Goal: Information Seeking & Learning: Compare options

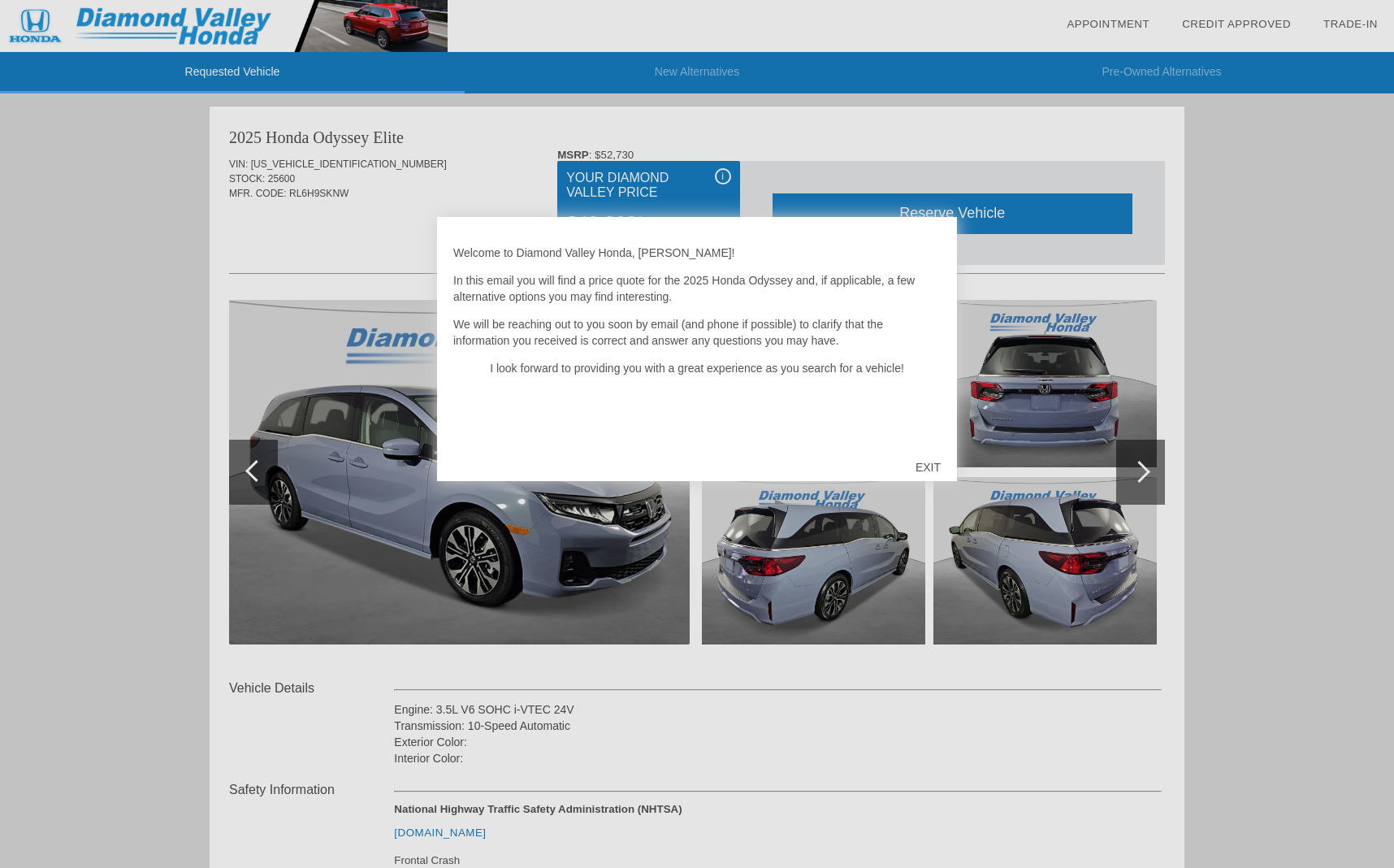
click at [919, 468] on div "EXIT" at bounding box center [929, 467] width 58 height 49
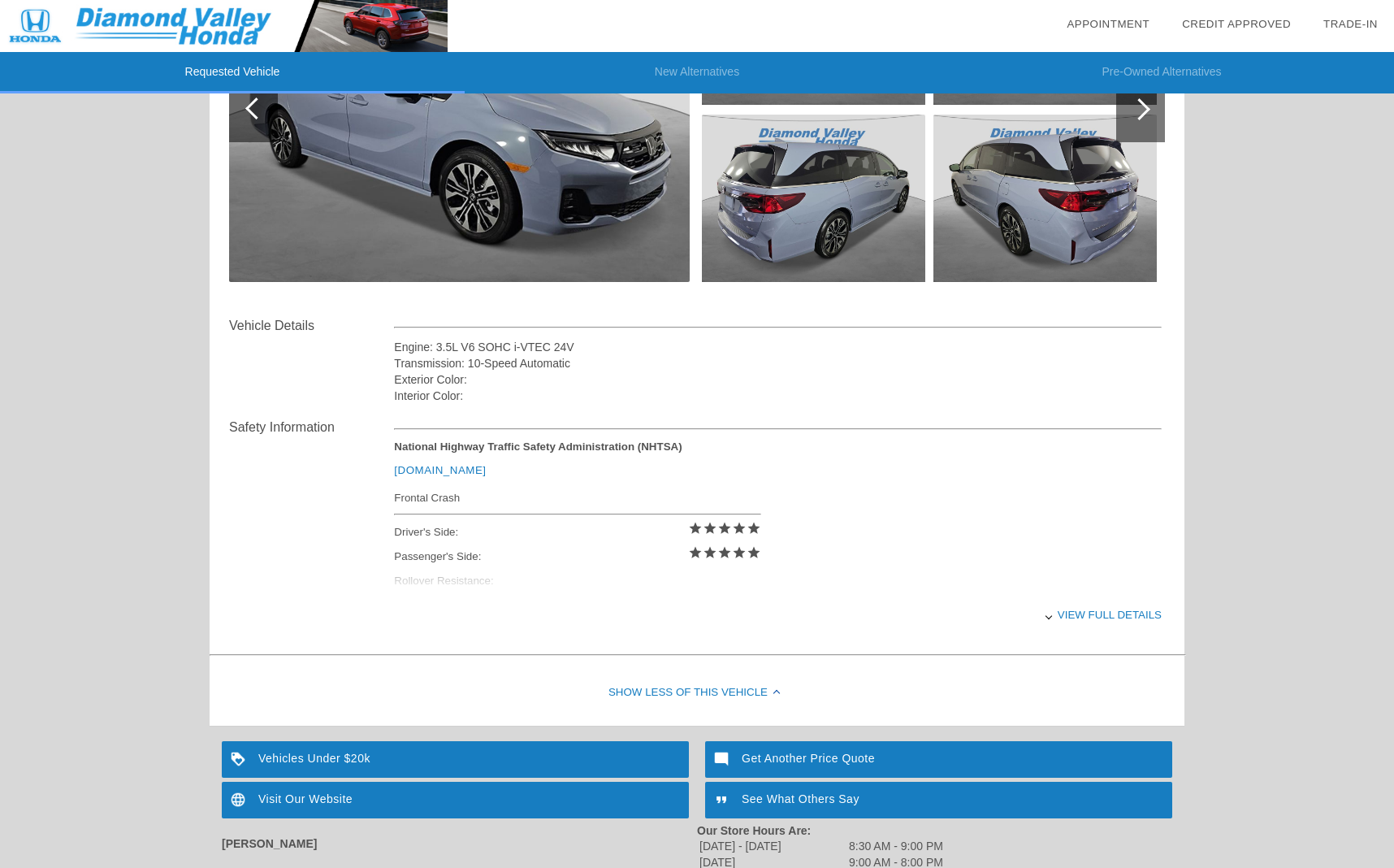
scroll to position [366, 0]
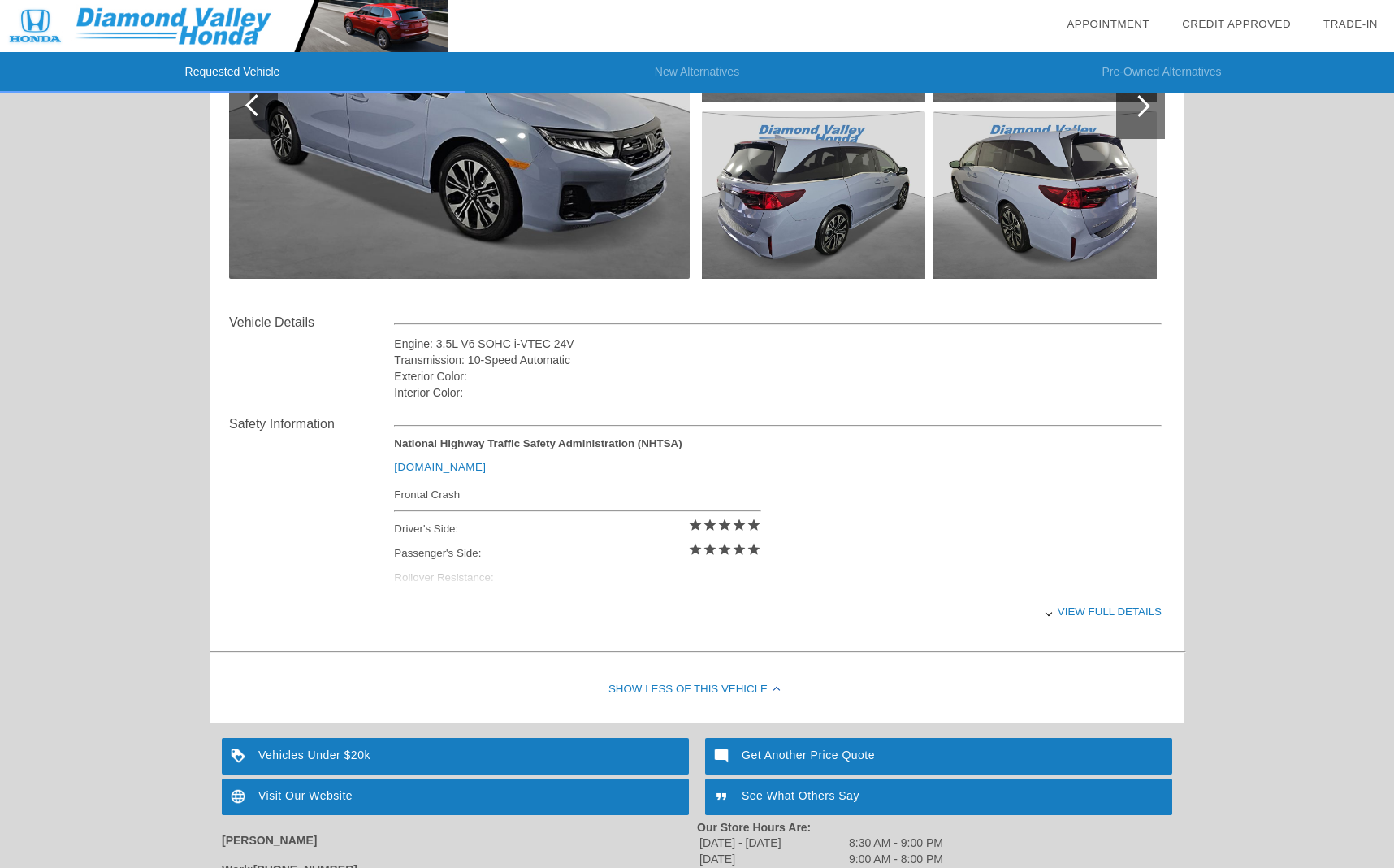
click at [1089, 614] on div "View full details" at bounding box center [778, 611] width 768 height 40
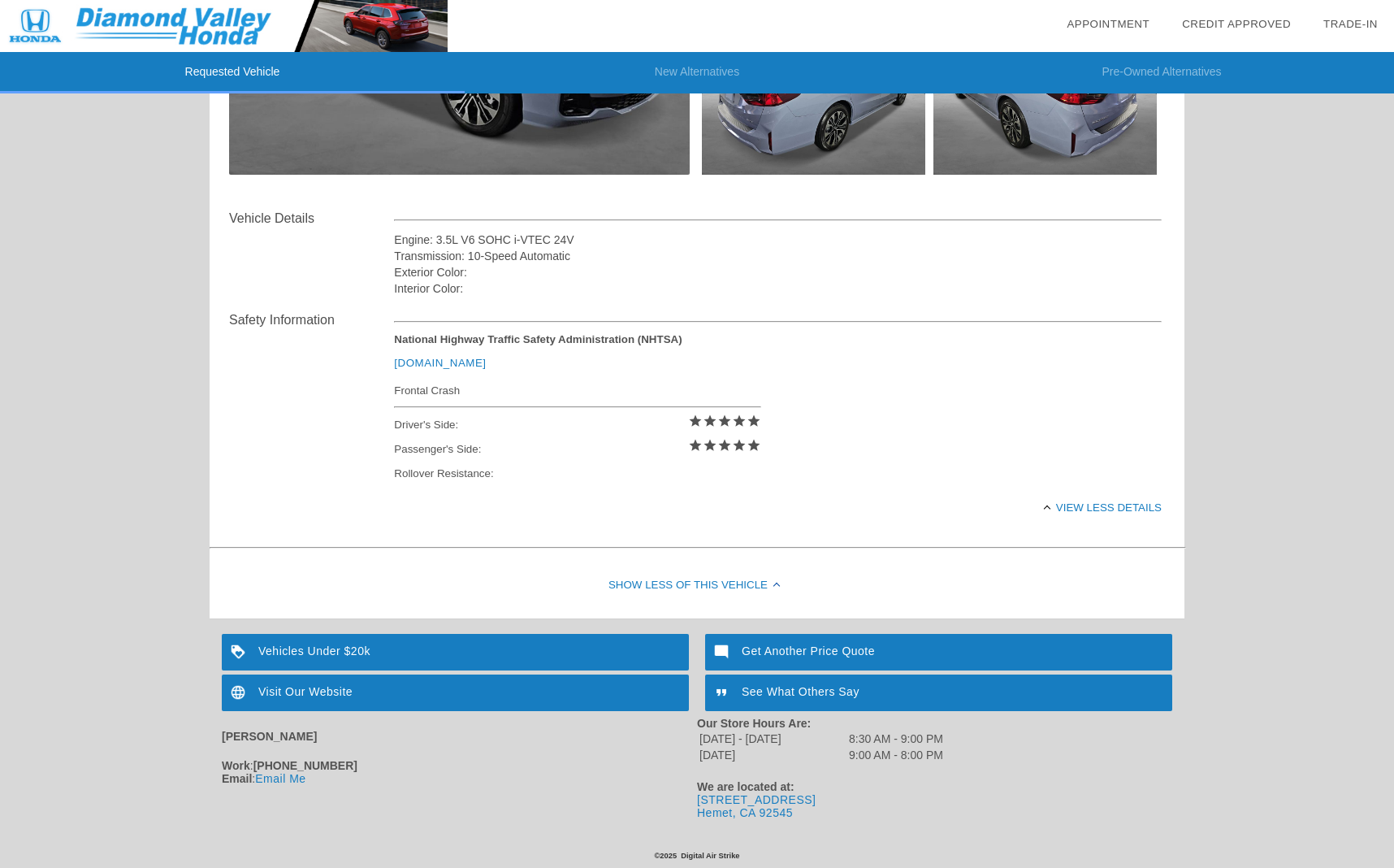
scroll to position [0, 0]
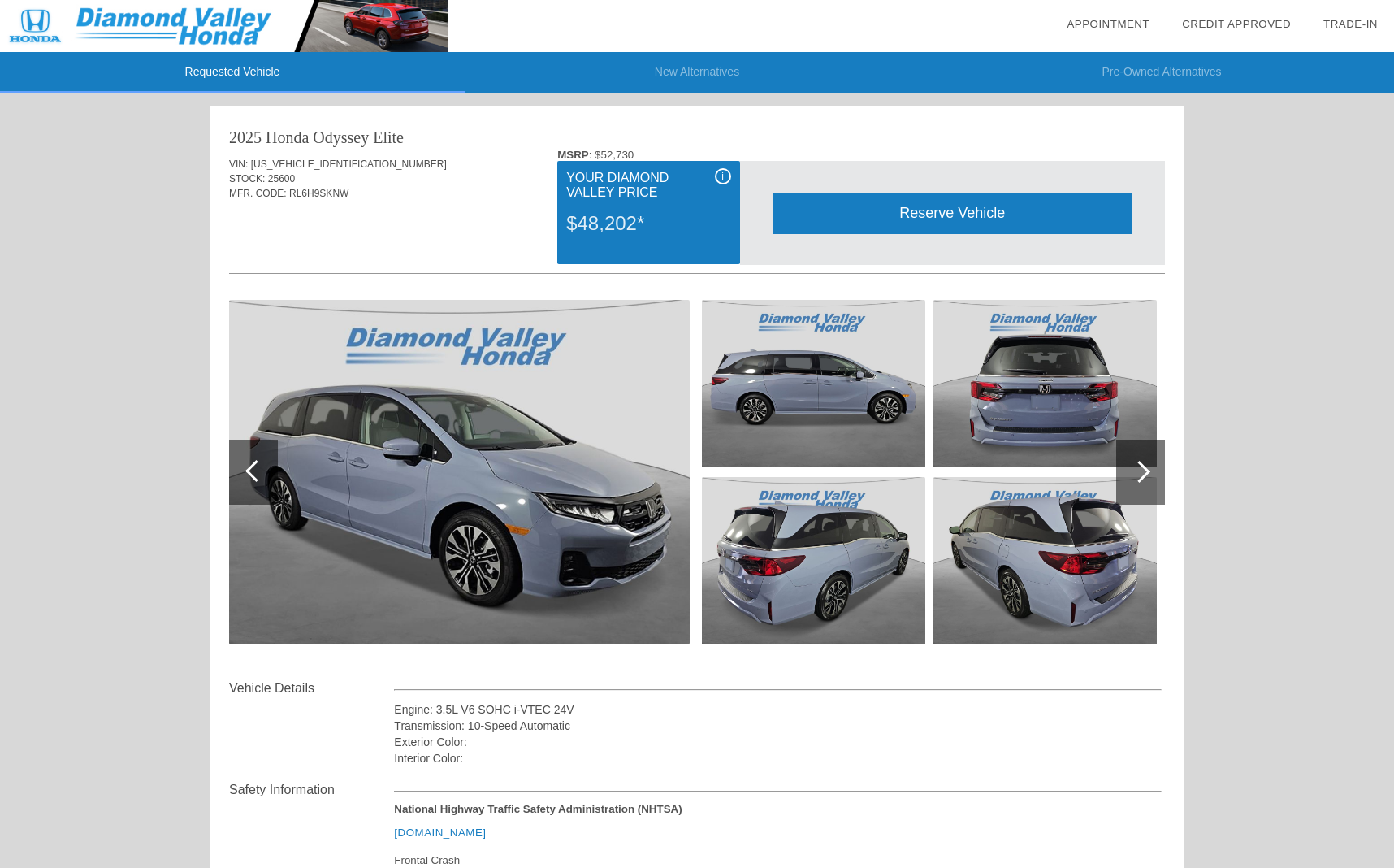
click at [634, 215] on div "$48,202*" at bounding box center [648, 223] width 164 height 43
click at [722, 174] on span "i" at bounding box center [723, 176] width 3 height 12
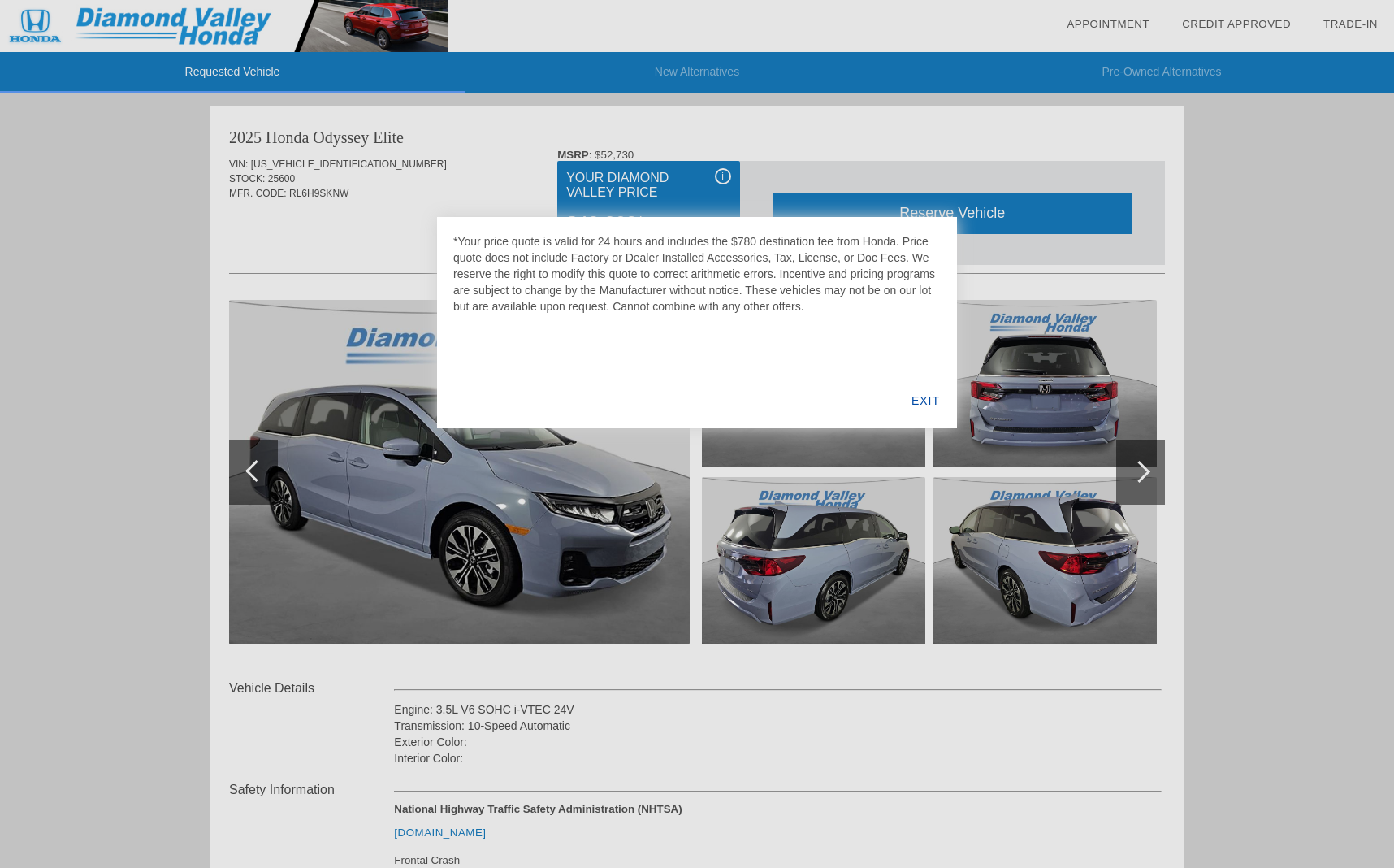
click at [722, 174] on div at bounding box center [697, 434] width 1394 height 868
click at [927, 396] on div "EXIT" at bounding box center [925, 400] width 63 height 55
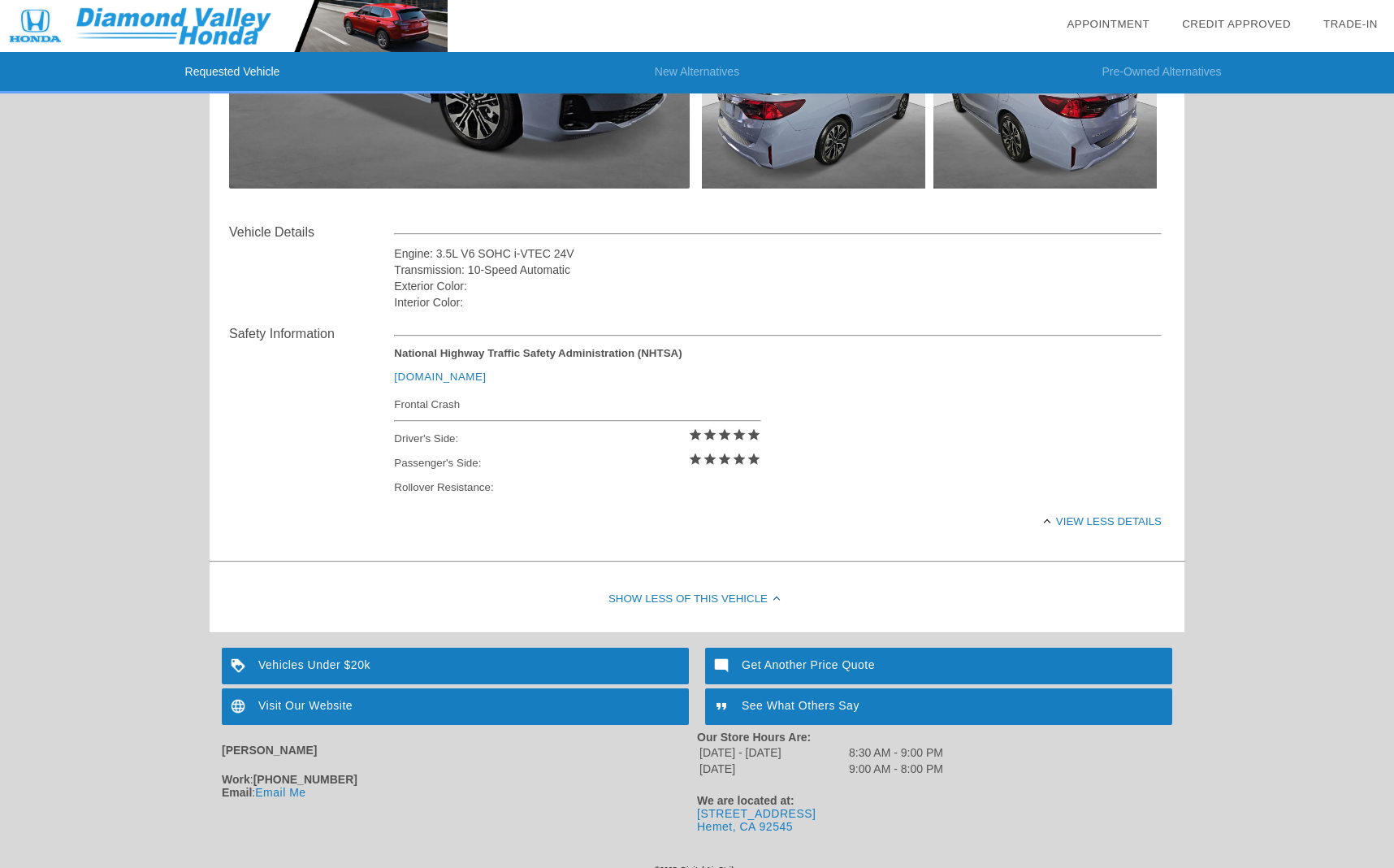
scroll to position [470, 0]
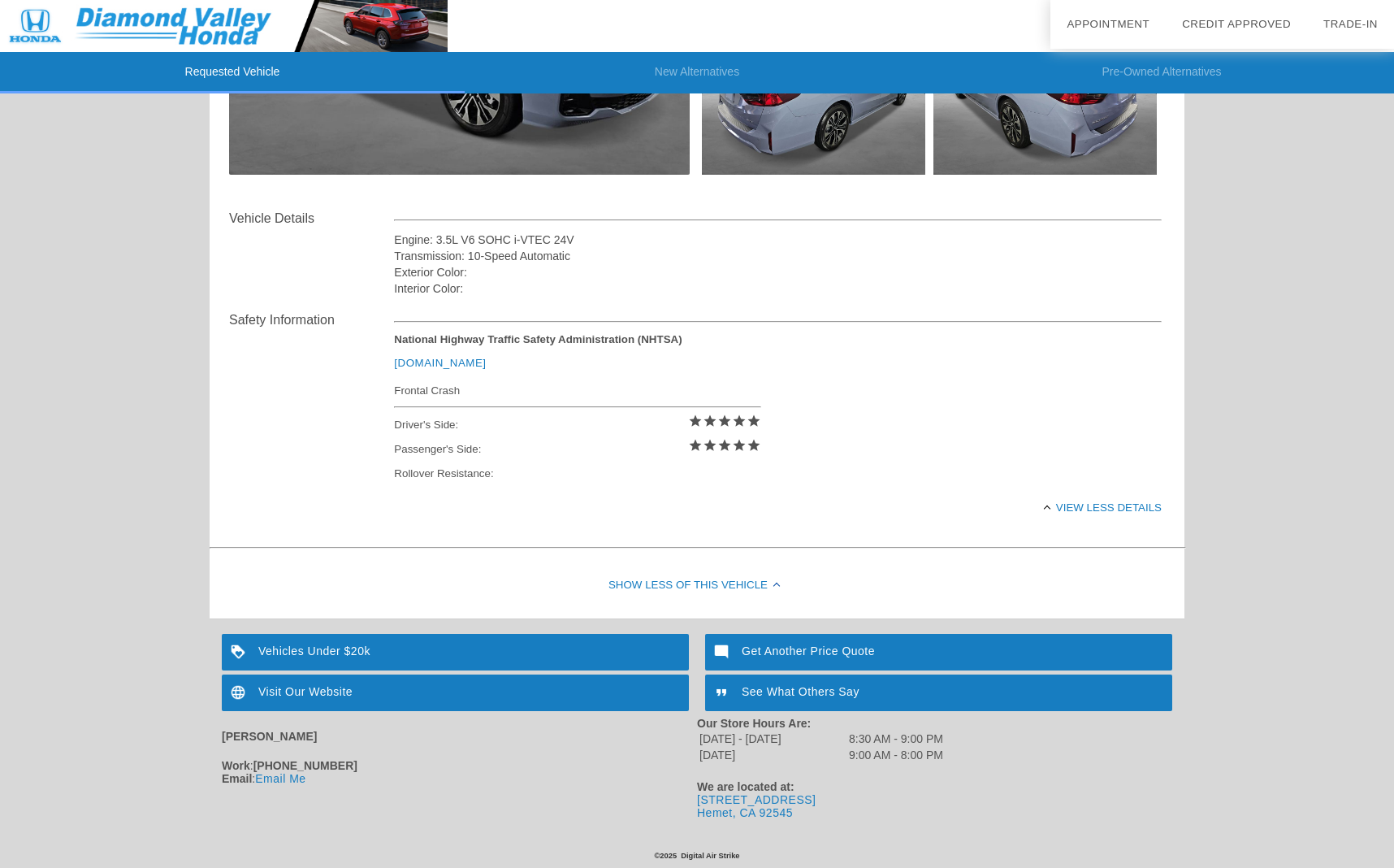
click at [770, 642] on div "Get Another Price Quote" at bounding box center [939, 652] width 467 height 36
click at [359, 652] on div "Vehicles Under $20k" at bounding box center [455, 652] width 467 height 36
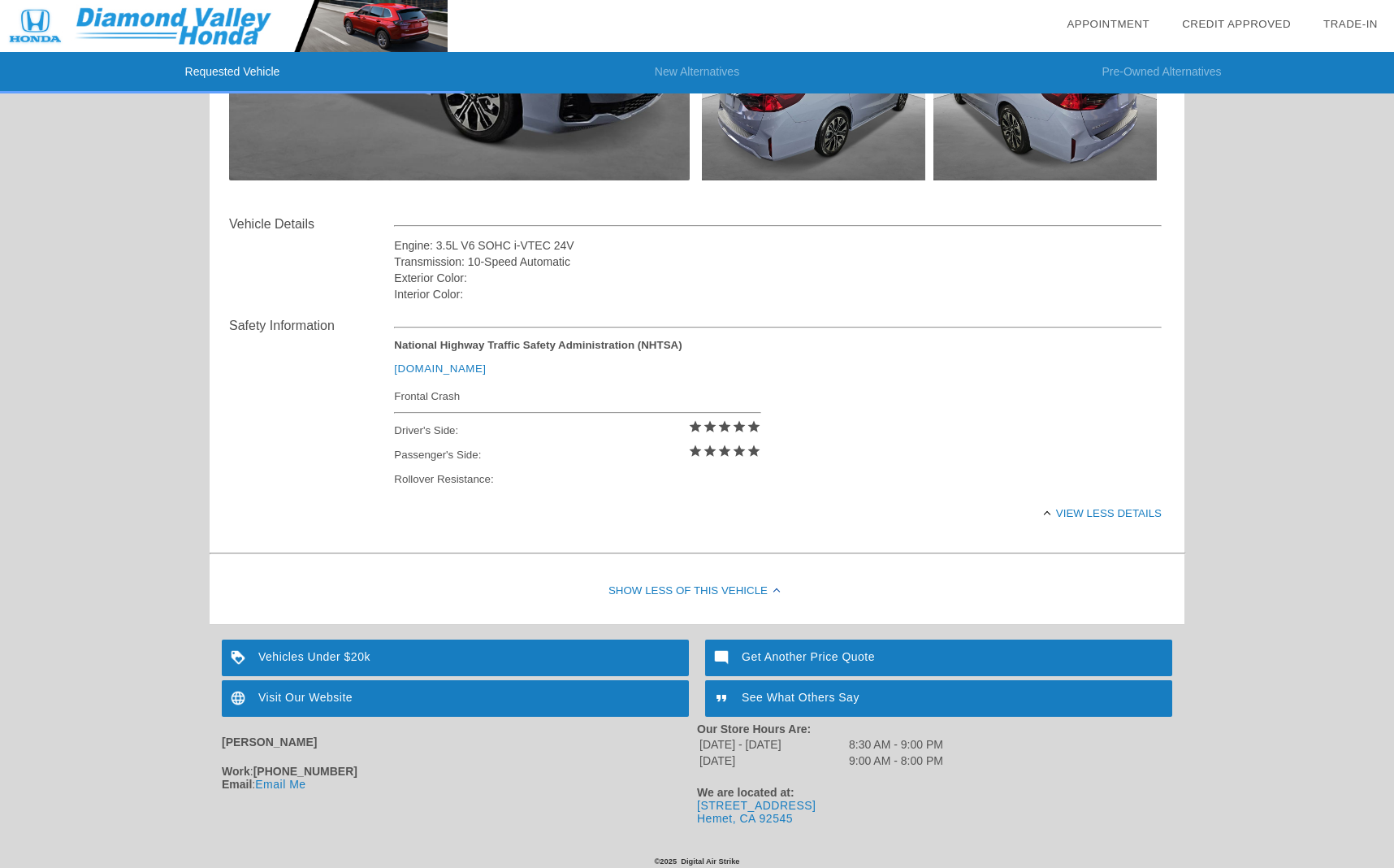
scroll to position [463, 0]
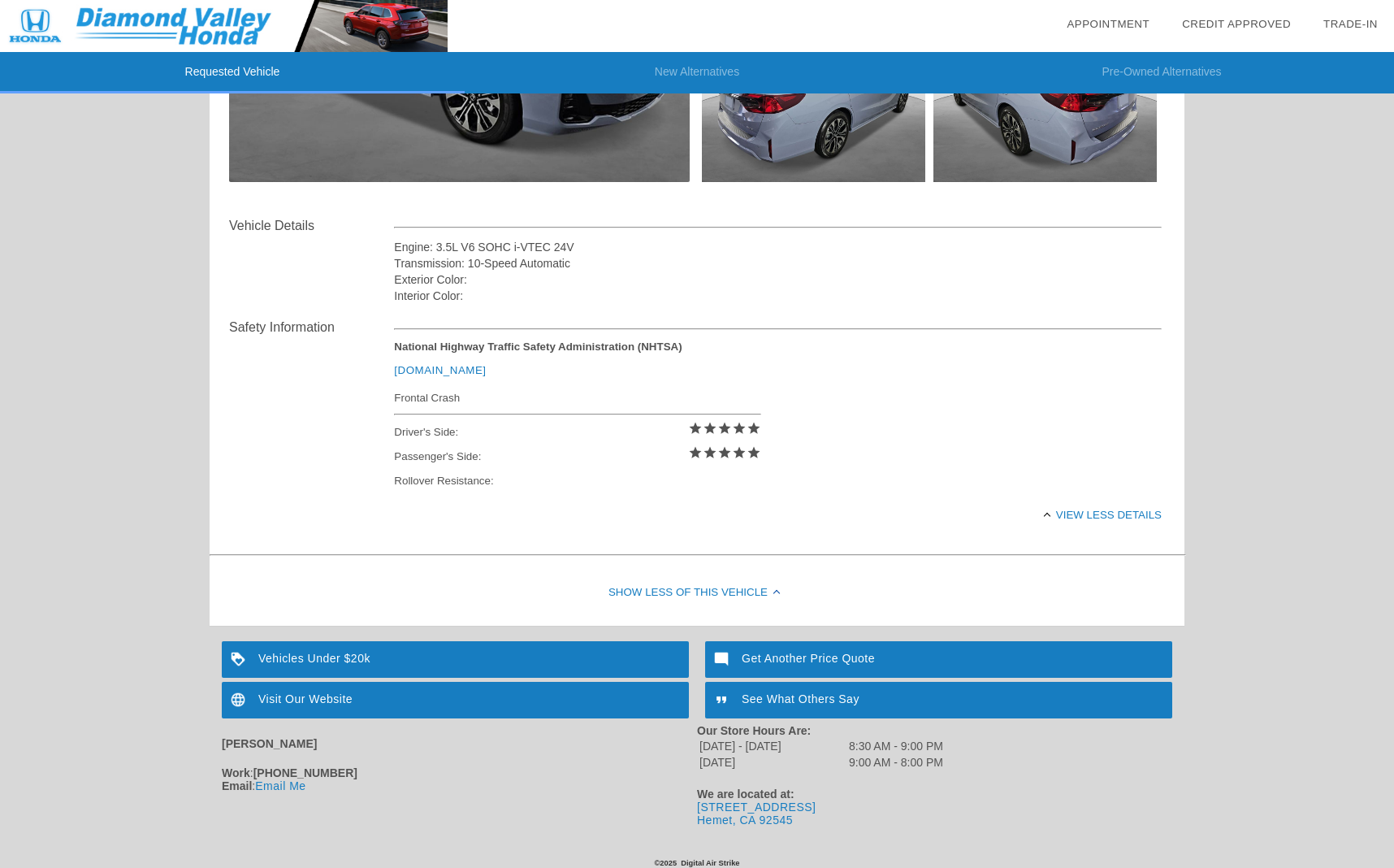
click at [1048, 512] on div at bounding box center [1047, 515] width 6 height 6
click at [1054, 512] on div "View full details" at bounding box center [778, 515] width 768 height 40
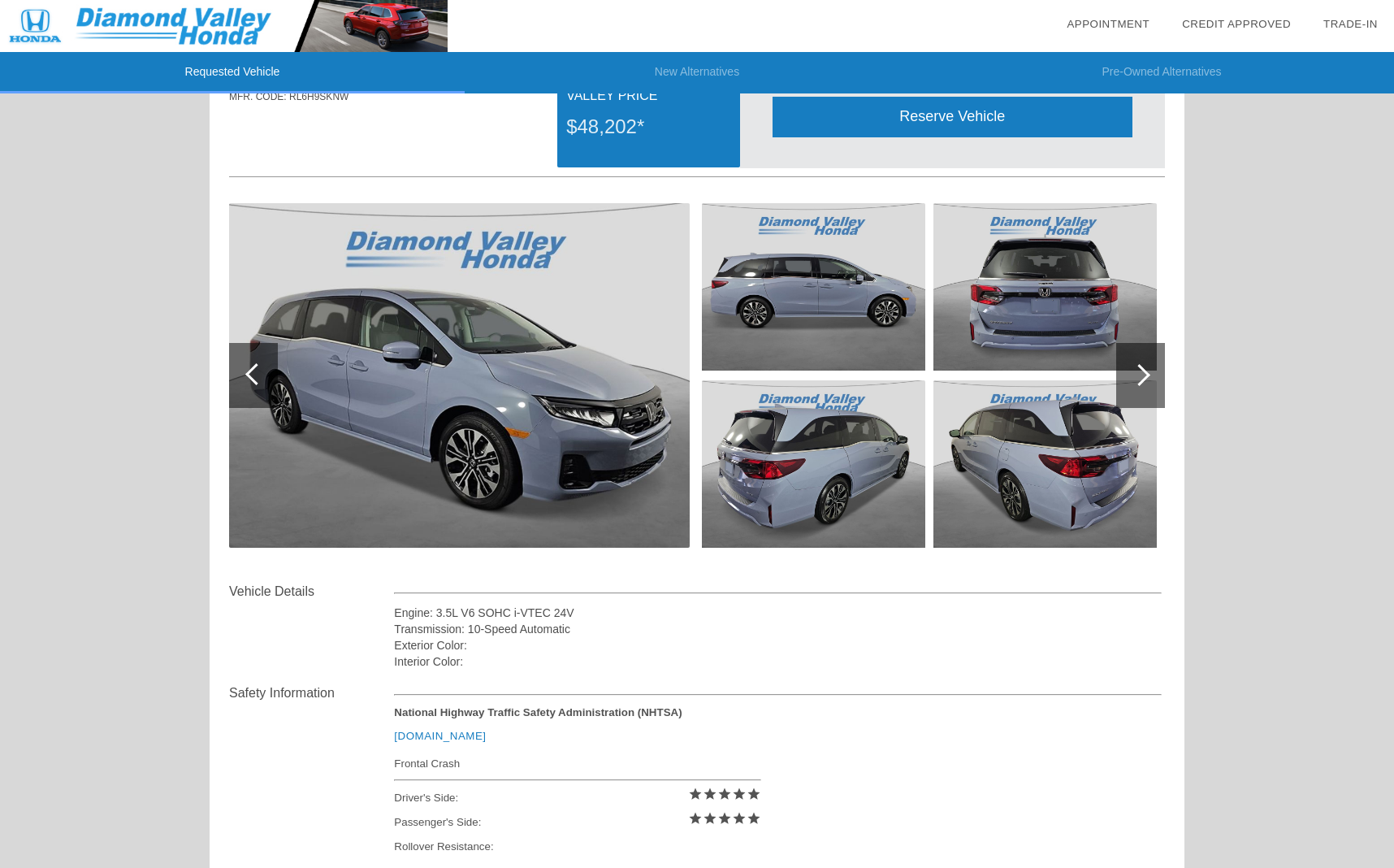
scroll to position [0, 0]
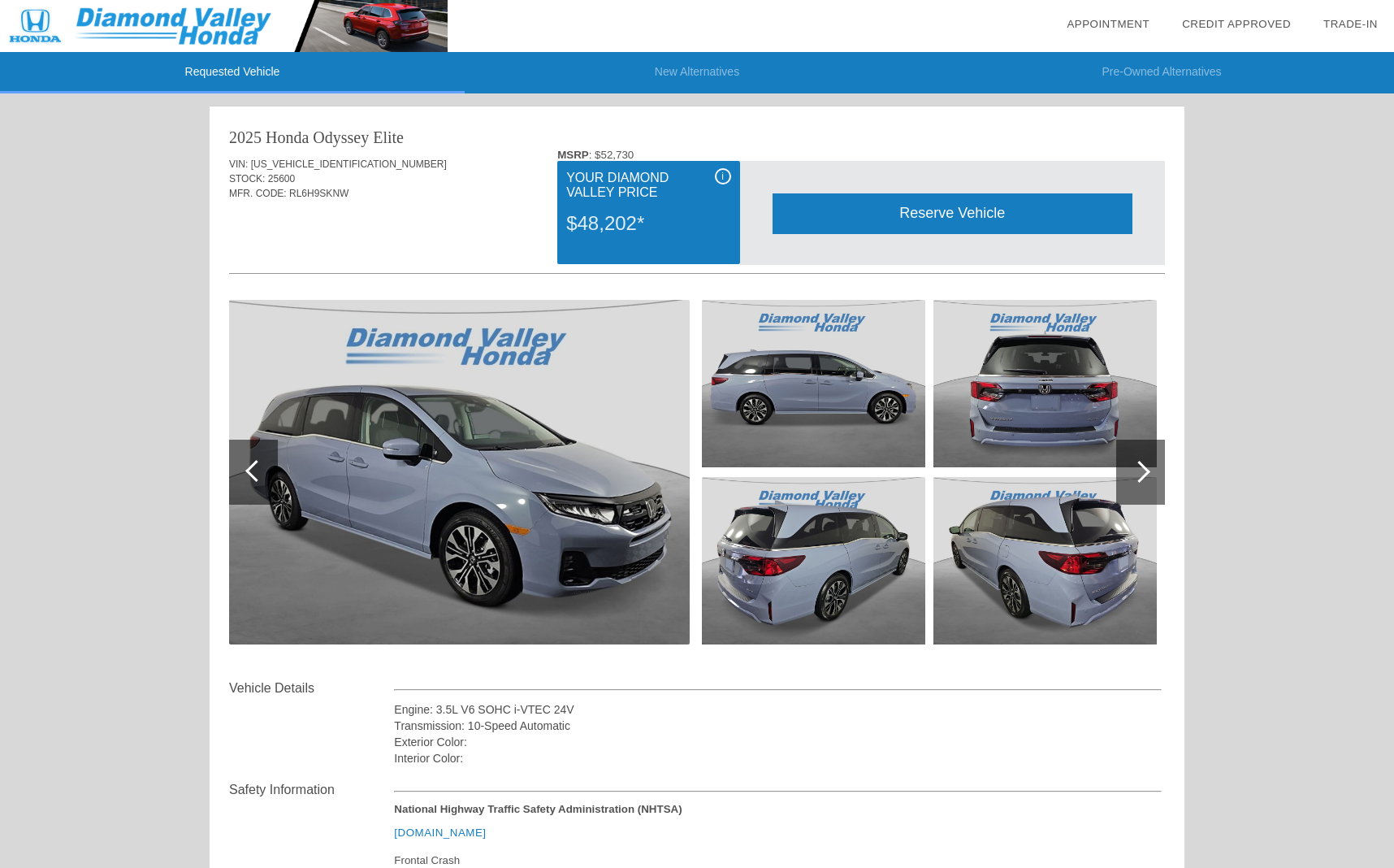
click at [1147, 468] on div at bounding box center [1139, 472] width 22 height 22
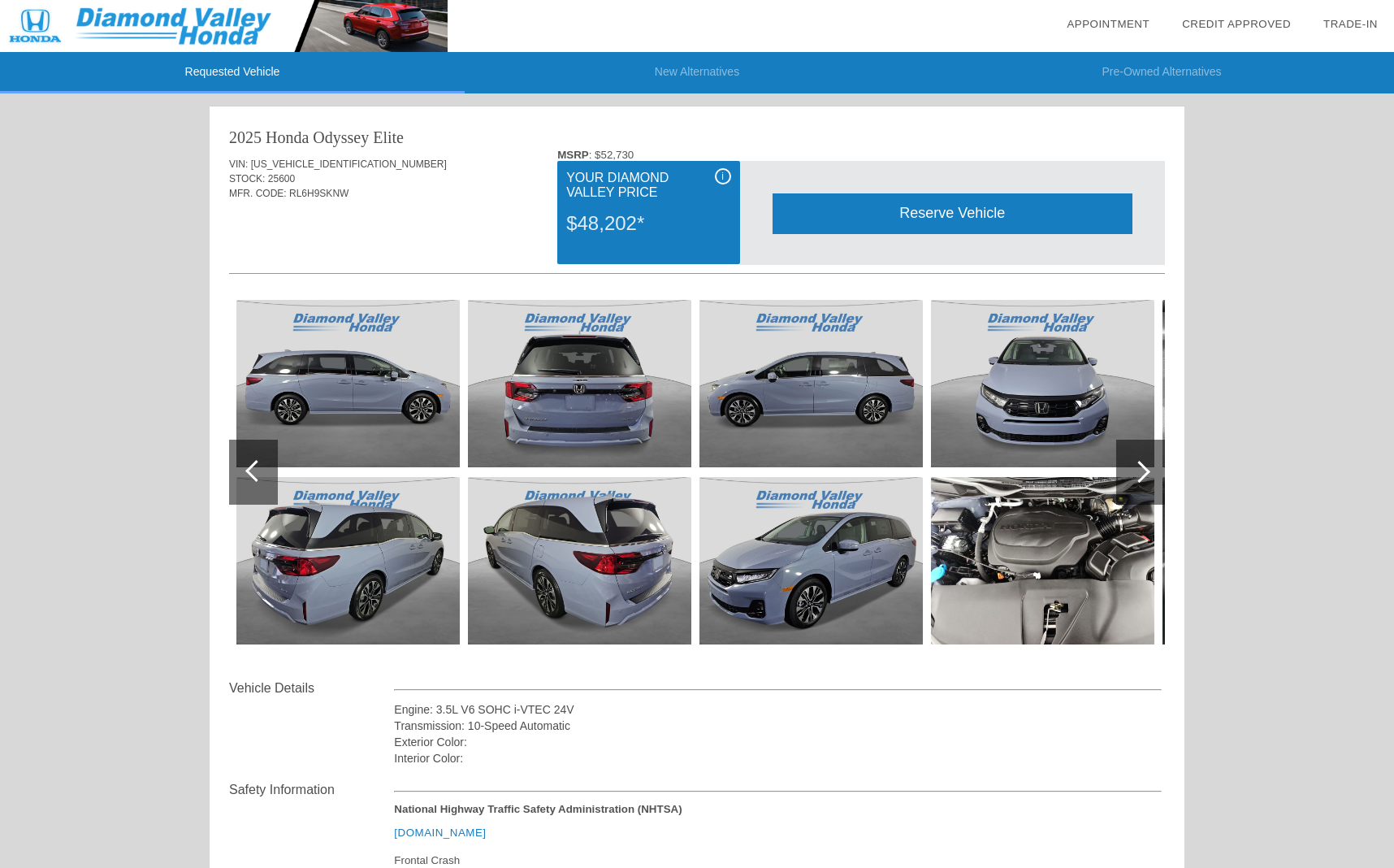
click at [1147, 468] on div at bounding box center [1139, 472] width 22 height 22
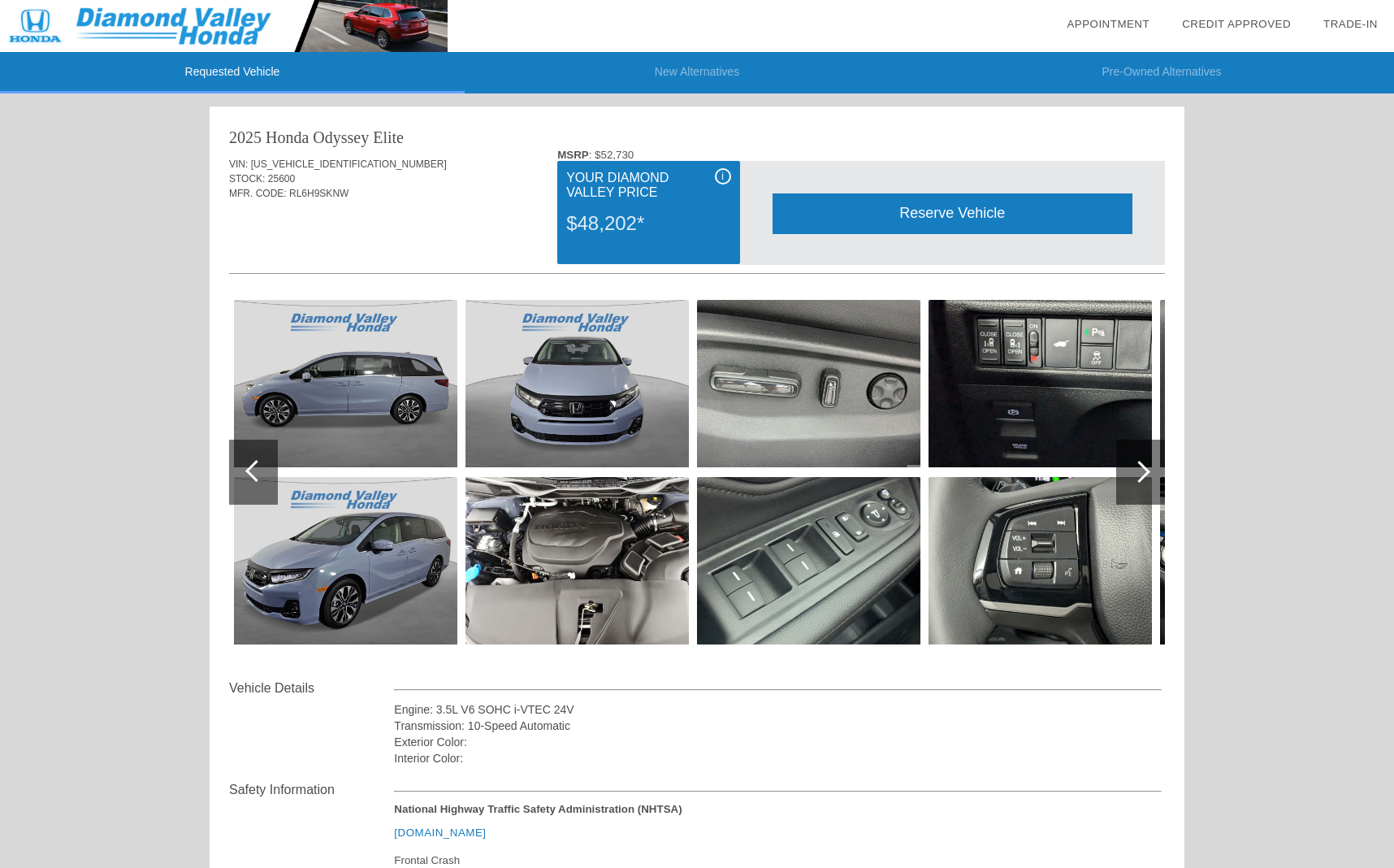
click at [1147, 468] on div at bounding box center [1139, 472] width 22 height 22
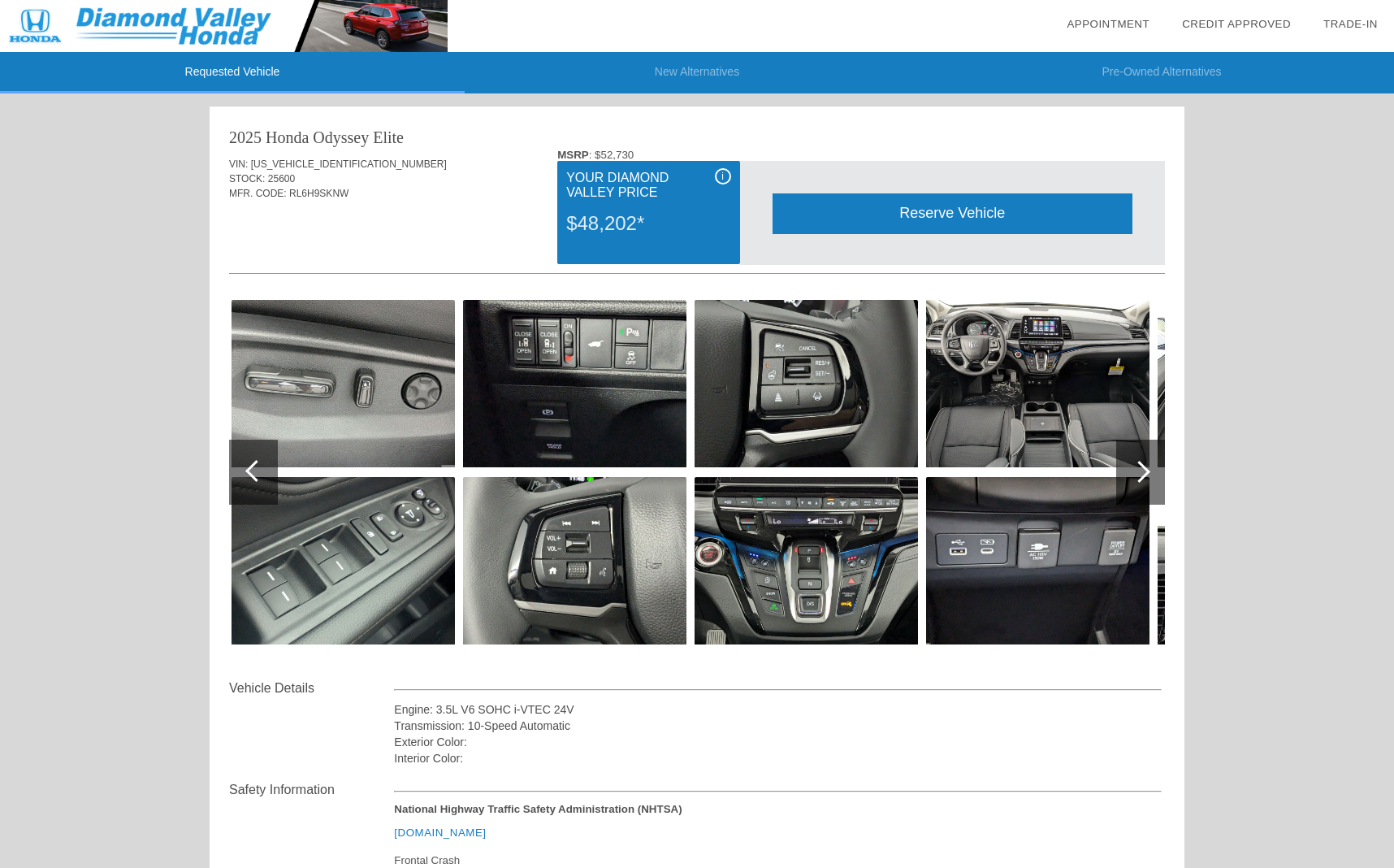
click at [1147, 468] on div at bounding box center [1139, 472] width 22 height 22
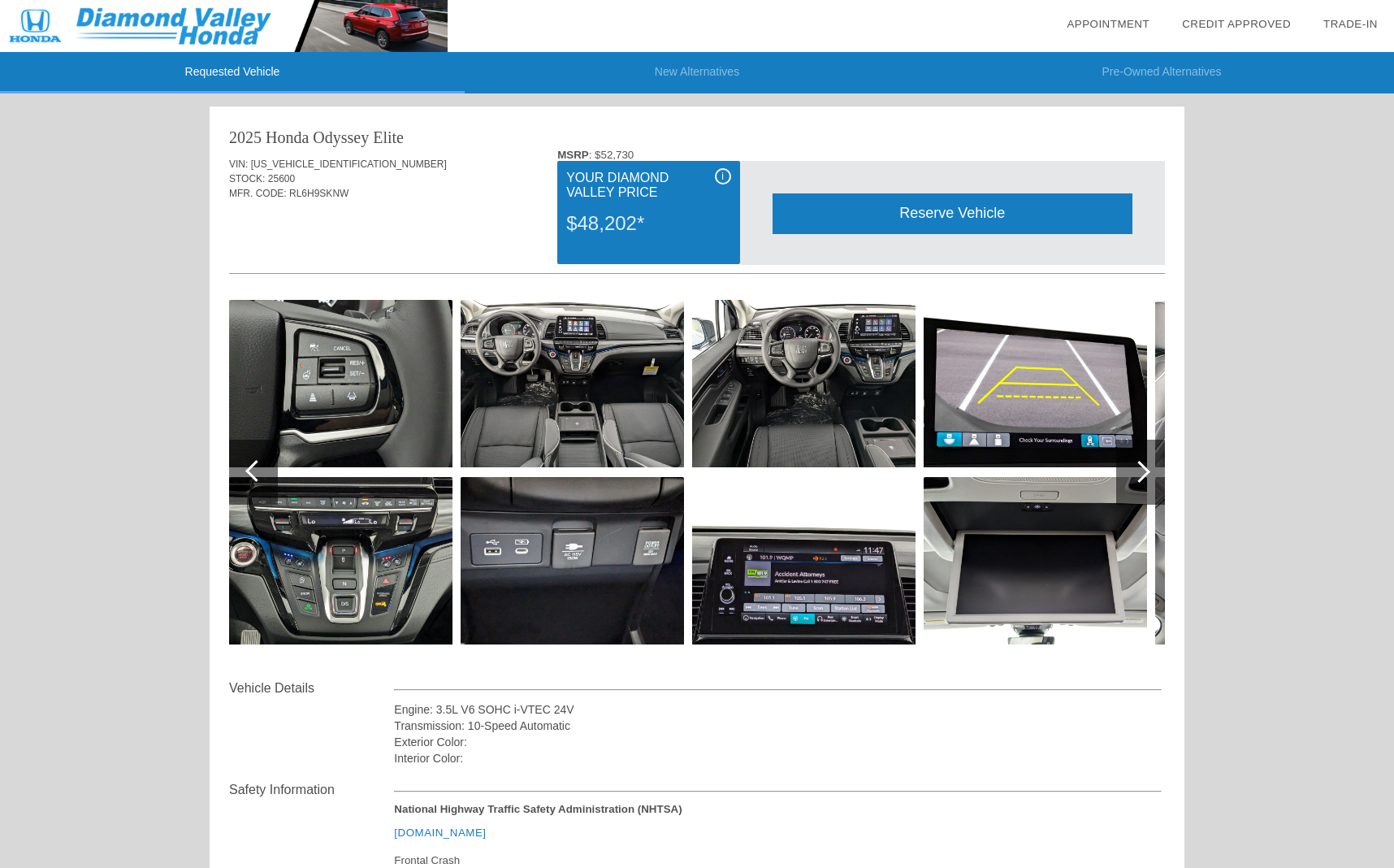
click at [1147, 468] on div at bounding box center [1139, 472] width 22 height 22
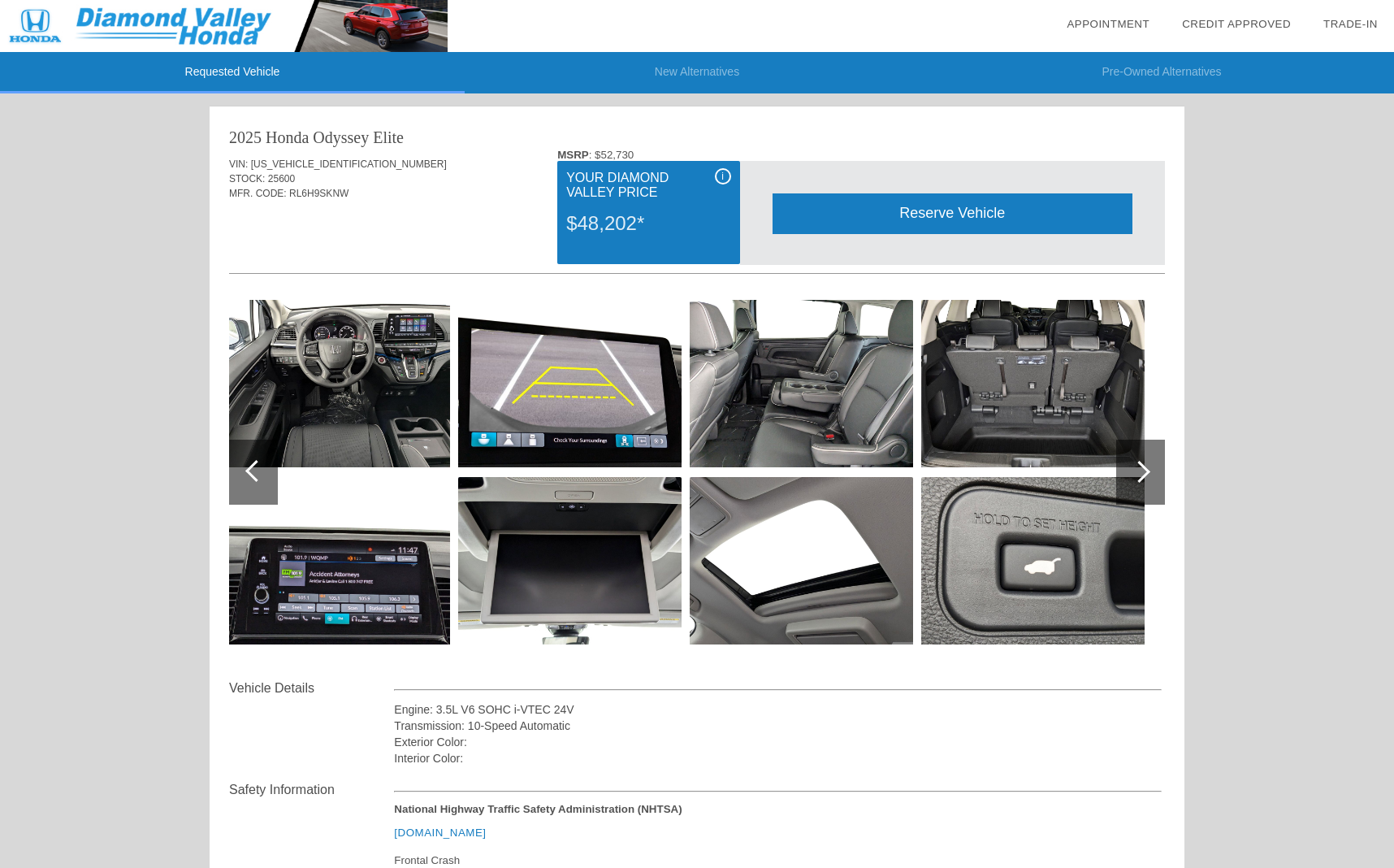
click at [1147, 468] on div at bounding box center [1139, 472] width 22 height 22
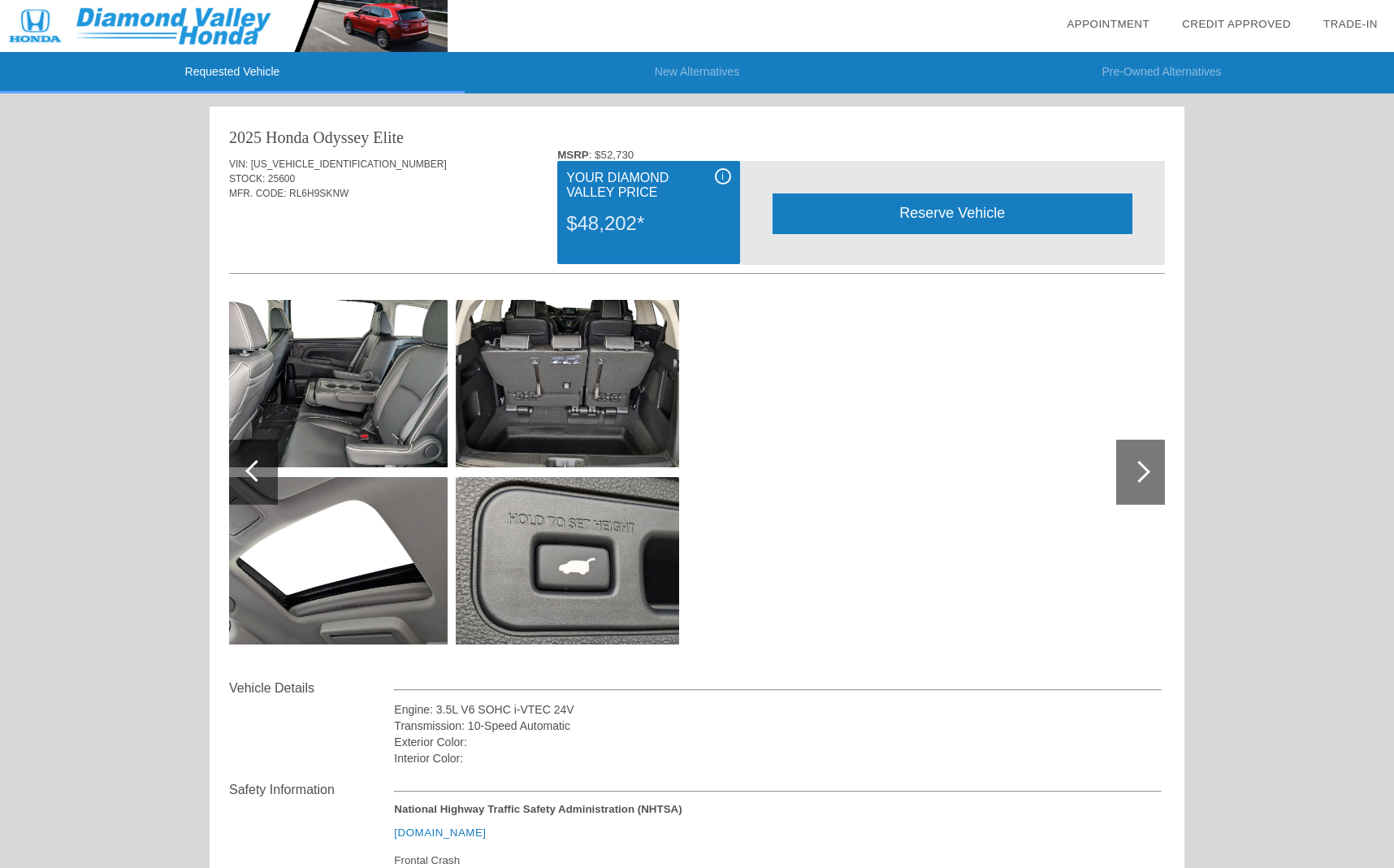
click at [1147, 468] on div at bounding box center [1139, 472] width 22 height 22
drag, startPoint x: 638, startPoint y: 156, endPoint x: 600, endPoint y: 160, distance: 38.2
click at [600, 160] on div "MSRP : $52,730" at bounding box center [862, 154] width 608 height 12
copy div "52,730"
click at [630, 136] on div "2025 Honda Odyssey Elite" at bounding box center [697, 137] width 936 height 23
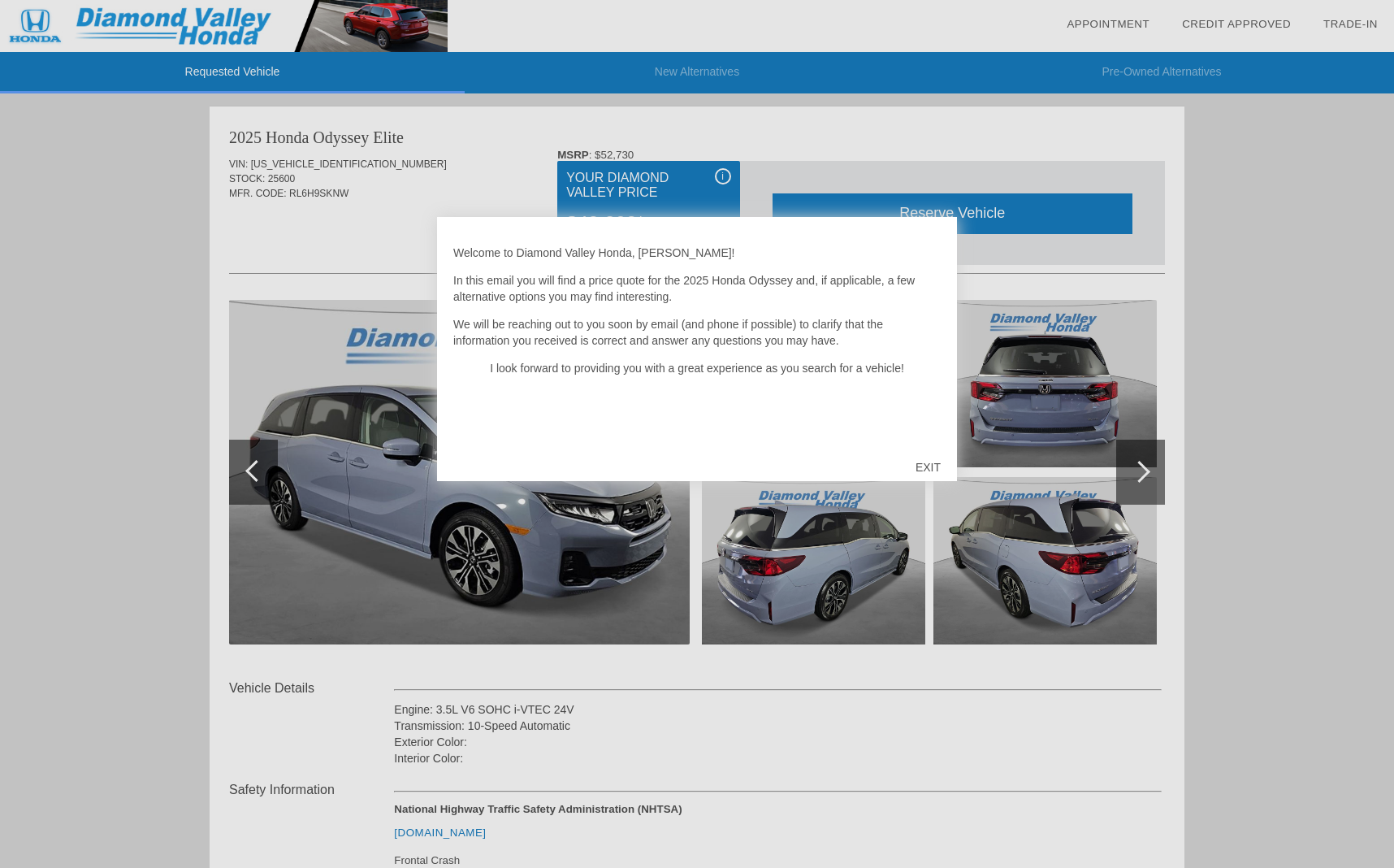
click at [927, 470] on div "EXIT" at bounding box center [929, 467] width 58 height 49
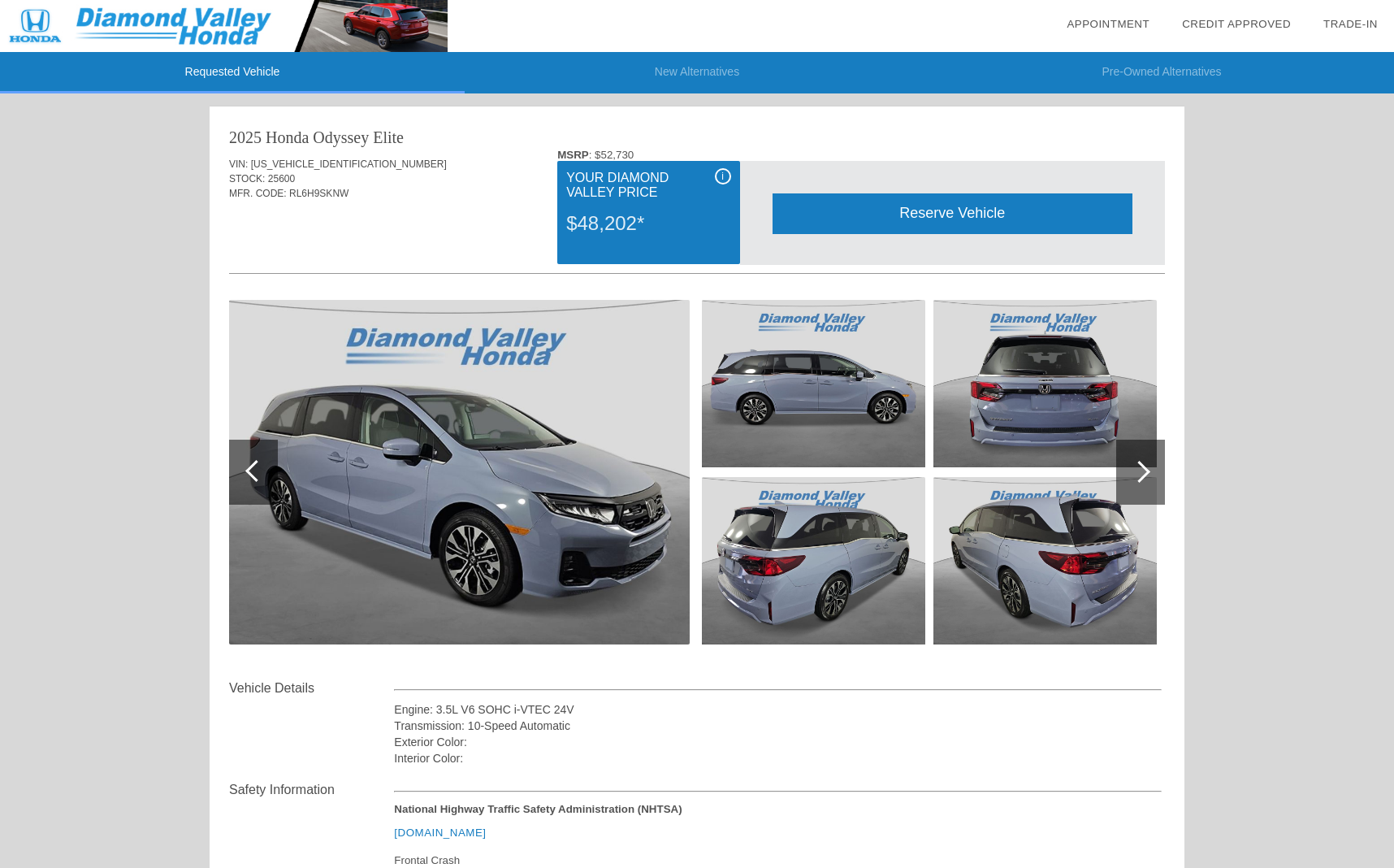
drag, startPoint x: 607, startPoint y: 222, endPoint x: 581, endPoint y: 221, distance: 26.0
click at [581, 221] on div "$48,202*" at bounding box center [648, 223] width 164 height 43
copy div "48,202"
